Goal: Task Accomplishment & Management: Manage account settings

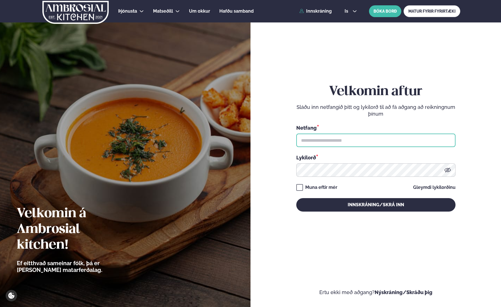
click at [358, 141] on input "text" at bounding box center [375, 140] width 159 height 13
type input "**********"
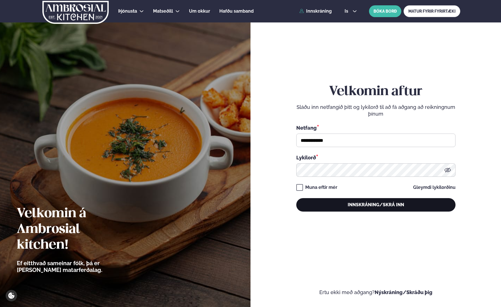
click at [350, 203] on button "Innskráning/Skrá inn" at bounding box center [375, 204] width 159 height 13
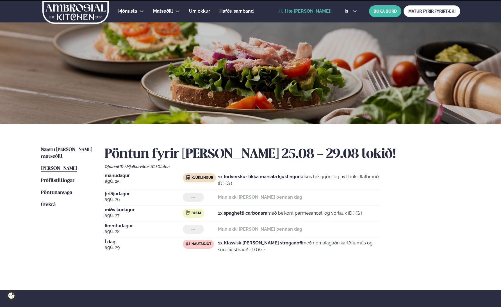
click at [346, 14] on div "is en is BÓKA BORÐ MATUR FYRIR FYRIRTÆKI" at bounding box center [400, 11] width 120 height 12
click at [348, 10] on span "is" at bounding box center [346, 11] width 5 height 4
click at [348, 21] on link "en" at bounding box center [350, 21] width 21 height 11
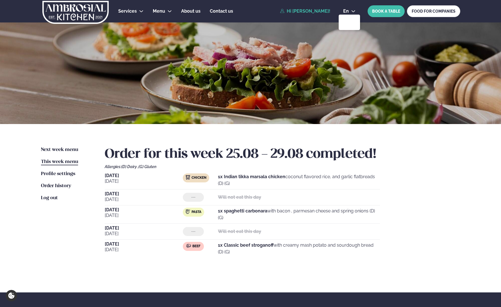
click at [66, 155] on ul "Next week menu Next week This week menu This week Profile settings Settings Ord…" at bounding box center [67, 210] width 52 height 126
click at [69, 145] on div "Next week menu Next week This week menu This week Profile settings Settings Ord…" at bounding box center [250, 208] width 453 height 168
click at [65, 150] on span "Next week menu" at bounding box center [59, 149] width 37 height 5
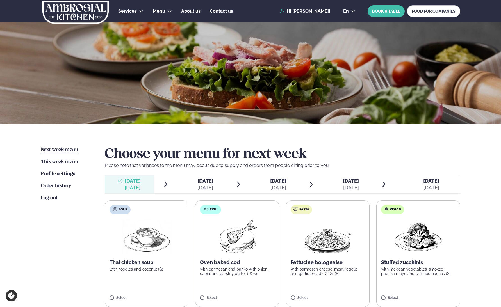
scroll to position [12, 0]
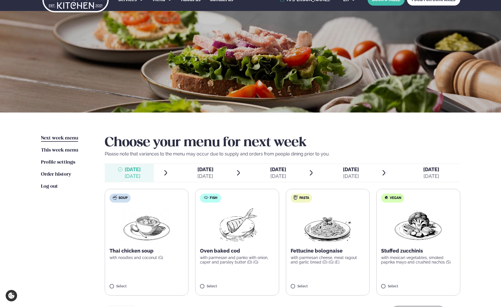
click at [326, 220] on img at bounding box center [327, 225] width 49 height 36
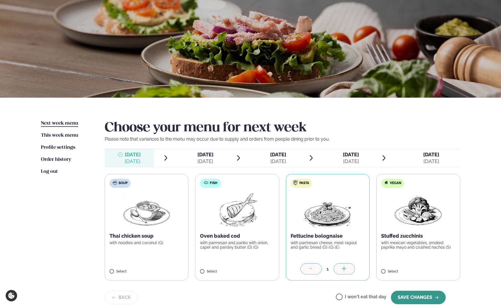
scroll to position [27, 0]
click at [416, 300] on button "SAVE CHANGES" at bounding box center [418, 297] width 55 height 13
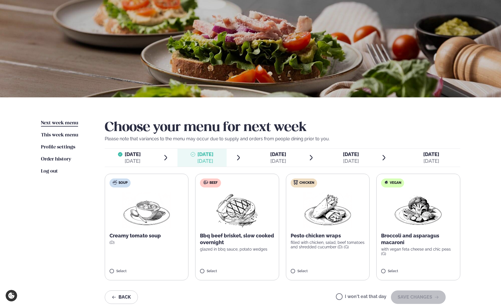
click at [245, 257] on label "Beef Bbq beef brisket, slow cooked overnight glazed in bbq sauce, potato wedges…" at bounding box center [237, 227] width 84 height 107
click at [413, 294] on button "SAVE CHANGES" at bounding box center [418, 297] width 55 height 13
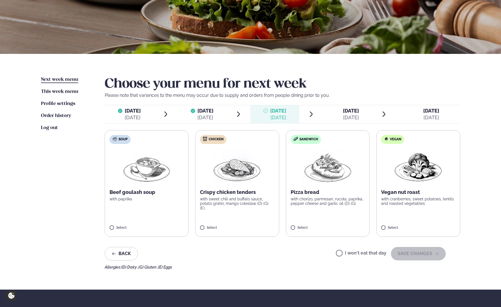
scroll to position [70, 0]
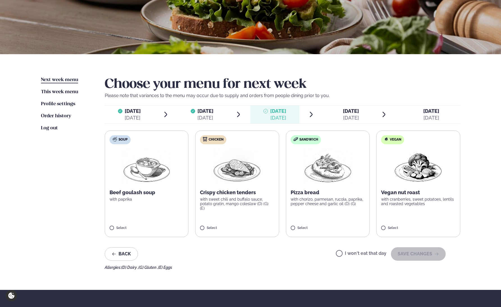
click at [254, 206] on p "with sweet chili and buffalo sauce, potato gratin, mango coleslaw (D) (G) (E)" at bounding box center [237, 203] width 74 height 13
click at [218, 226] on icon at bounding box center [221, 226] width 6 height 6
click at [365, 250] on div "I won't eat that day SAVE CHANGES" at bounding box center [391, 253] width 110 height 13
click at [366, 252] on label "I won't eat that day" at bounding box center [361, 254] width 51 height 6
click at [421, 257] on button "SAVE CHANGES" at bounding box center [418, 253] width 55 height 13
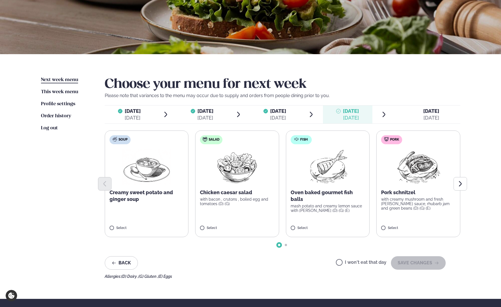
click at [366, 261] on label "I won't eat that day" at bounding box center [361, 263] width 51 height 6
click at [436, 265] on button "SAVE CHANGES" at bounding box center [418, 262] width 55 height 13
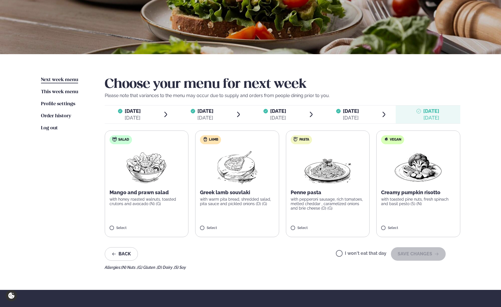
click at [370, 252] on label "I won't eat that day" at bounding box center [361, 254] width 51 height 6
click at [432, 256] on button "SAVE CHANGES" at bounding box center [418, 253] width 55 height 13
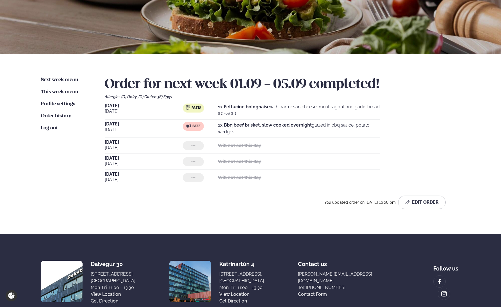
drag, startPoint x: 262, startPoint y: 132, endPoint x: 104, endPoint y: 106, distance: 160.4
click at [104, 106] on div "Next week menu Next week This week menu This week Profile settings Settings Ord…" at bounding box center [250, 144] width 453 height 180
copy div "[DATE] Pasta 1x Fettucine bolognaise with parmesan cheese, meat ragout and garl…"
